Goal: Task Accomplishment & Management: Manage account settings

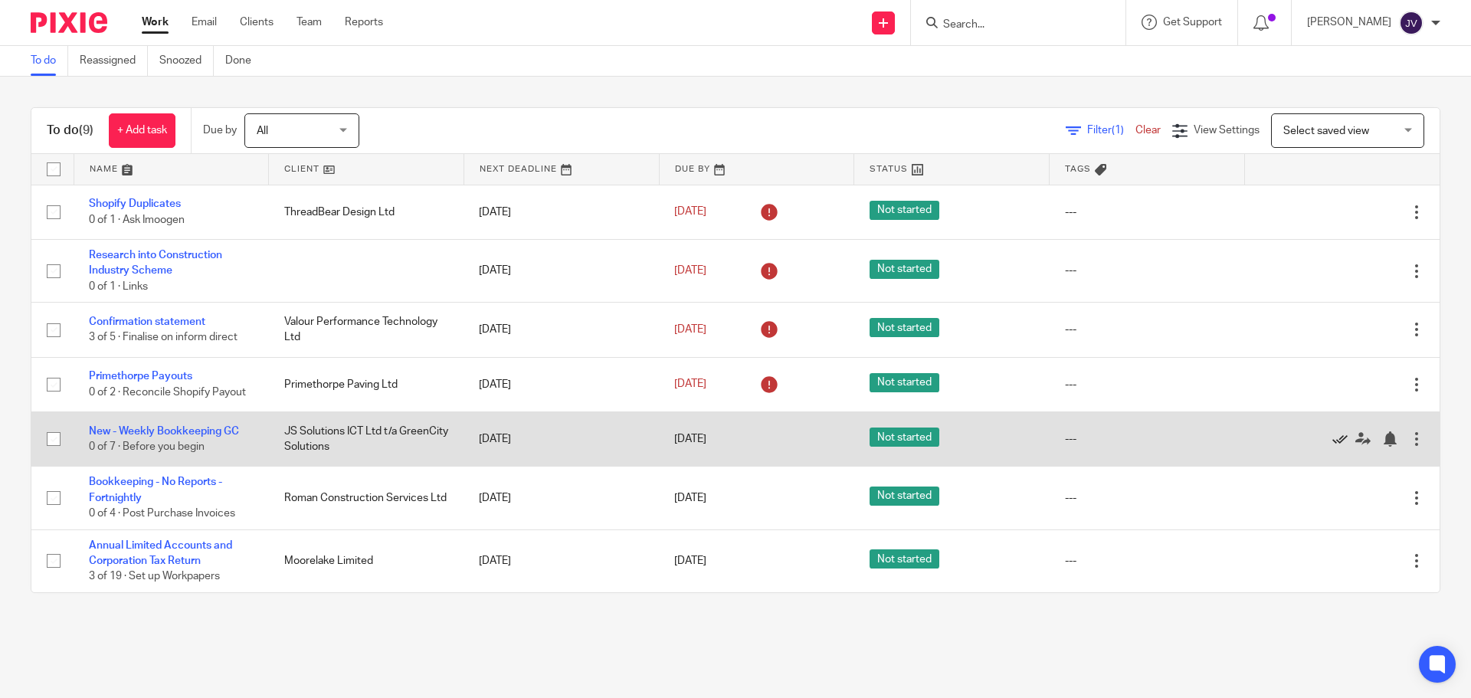
click at [1332, 434] on icon at bounding box center [1339, 438] width 15 height 15
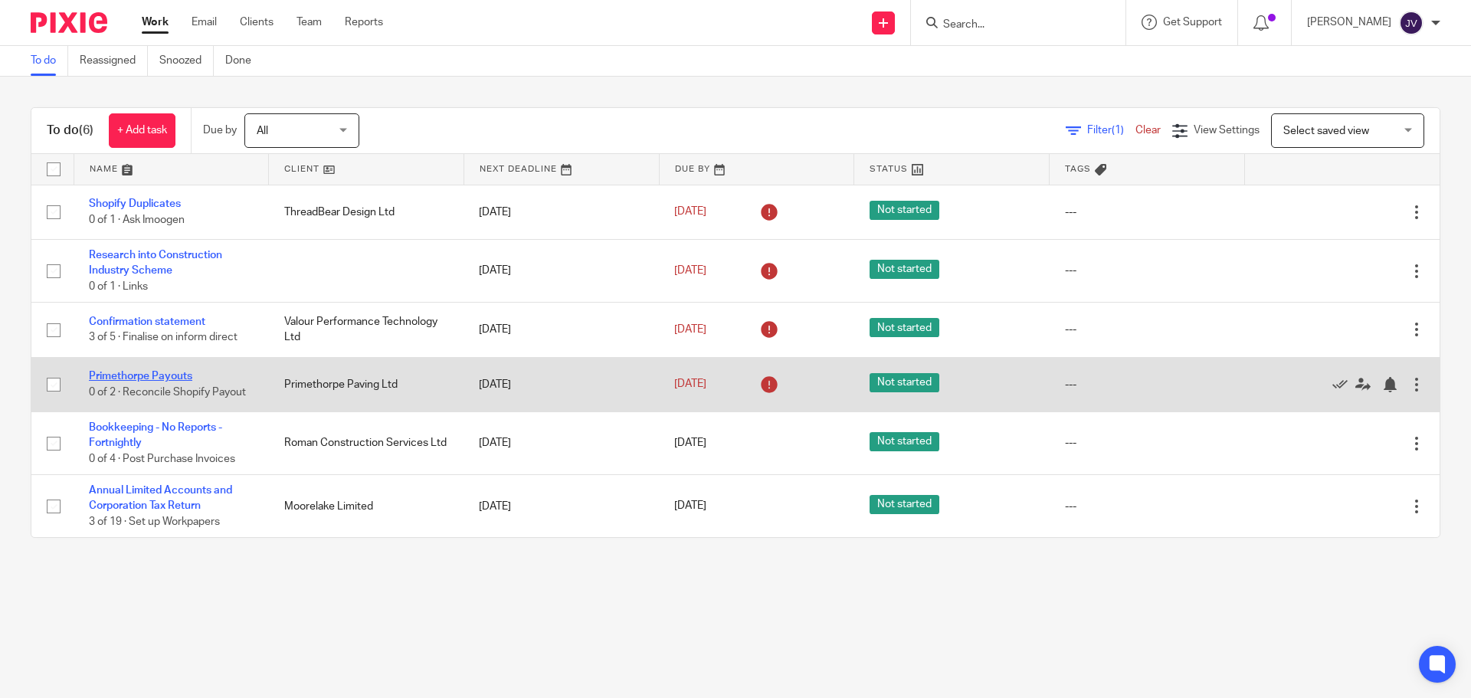
click at [162, 372] on link "Primethorpe Payouts" at bounding box center [140, 376] width 103 height 11
